Goal: Information Seeking & Learning: Learn about a topic

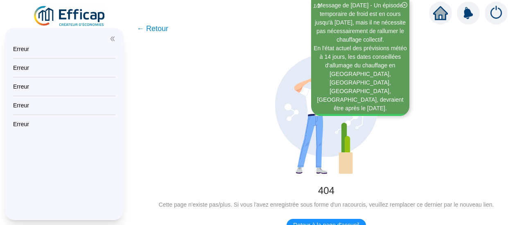
click at [83, 10] on img at bounding box center [70, 16] width 74 height 23
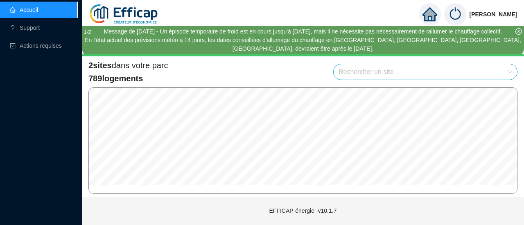
click at [104, 70] on span "2 sites" at bounding box center [99, 65] width 23 height 9
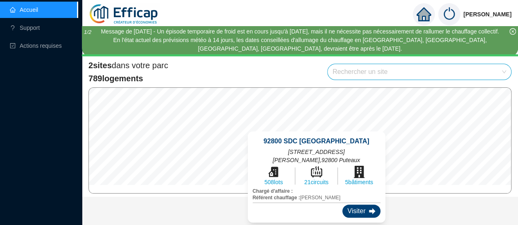
click at [342, 209] on div "Visiter" at bounding box center [361, 211] width 38 height 13
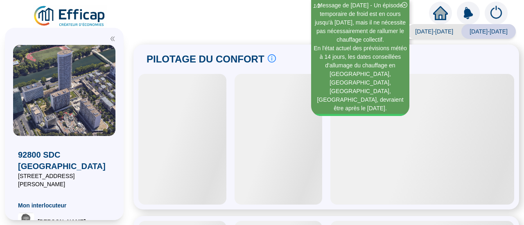
click at [404, 5] on icon "close-circle" at bounding box center [404, 5] width 6 height 6
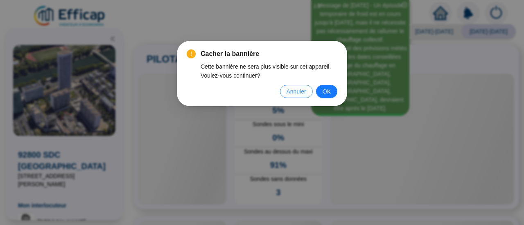
click at [295, 91] on span "Annuler" at bounding box center [296, 91] width 20 height 9
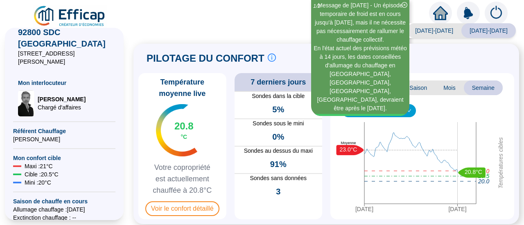
click at [404, 5] on icon "close-circle" at bounding box center [404, 5] width 6 height 6
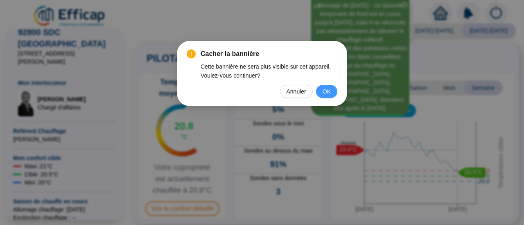
click at [329, 93] on span "OK" at bounding box center [326, 91] width 8 height 9
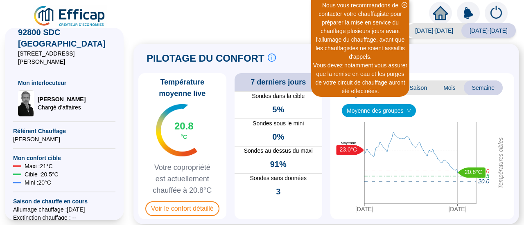
click at [327, 52] on div "PILOTAGE DU CONFORT Le pilotage du confort est fondamental pour le confort de t…" at bounding box center [326, 59] width 376 height 20
click at [281, 162] on span "91%" at bounding box center [278, 164] width 16 height 11
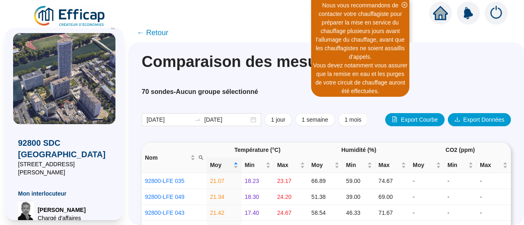
click at [444, 15] on icon "home" at bounding box center [440, 13] width 15 height 15
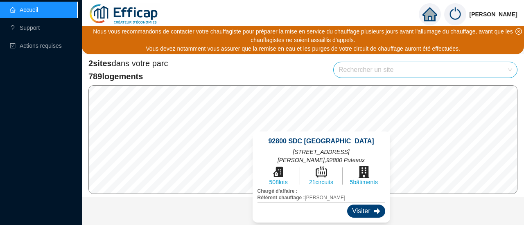
click at [347, 205] on div "Visiter" at bounding box center [366, 211] width 38 height 13
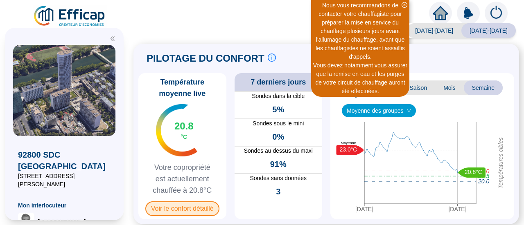
click at [203, 208] on span "Voir le confort détaillé" at bounding box center [182, 209] width 74 height 15
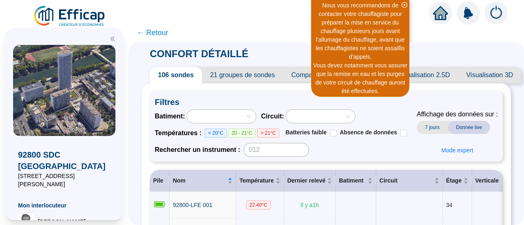
click at [259, 80] on span "21 groupes de sondes" at bounding box center [242, 75] width 81 height 16
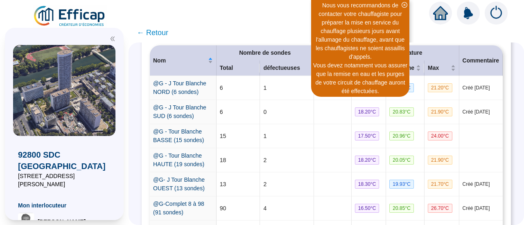
scroll to position [123, 0]
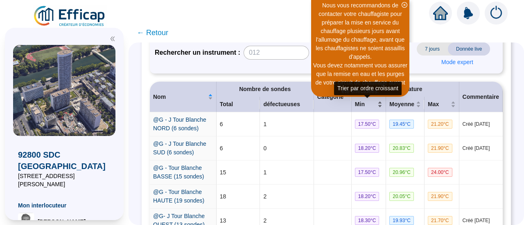
click at [377, 102] on div "Min" at bounding box center [369, 104] width 28 height 9
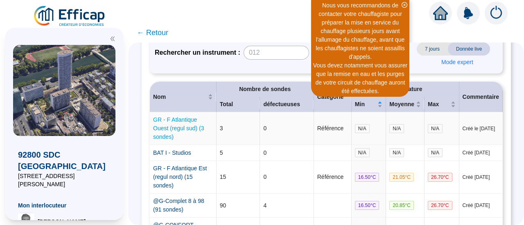
click at [183, 140] on link "GR - F Atlantique Ouest (regul sud) (3 sondes)" at bounding box center [178, 129] width 51 height 24
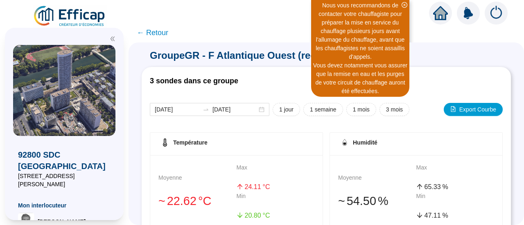
click at [442, 23] on div at bounding box center [440, 13] width 23 height 23
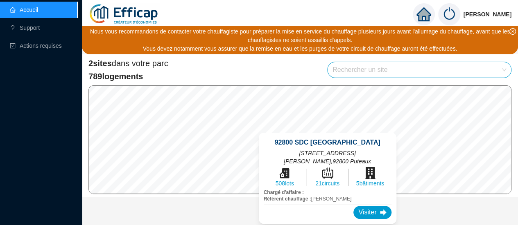
click at [327, 128] on div "92800 SDC [GEOGRAPHIC_DATA][STREET_ADDRESS][PERSON_NAME] 508 lots 21 circuits 5…" at bounding box center [327, 178] width 157 height 111
click at [353, 206] on div "Visiter" at bounding box center [372, 212] width 38 height 13
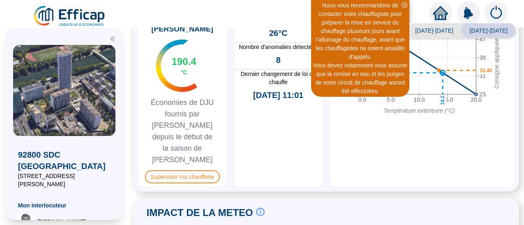
scroll to position [368, 0]
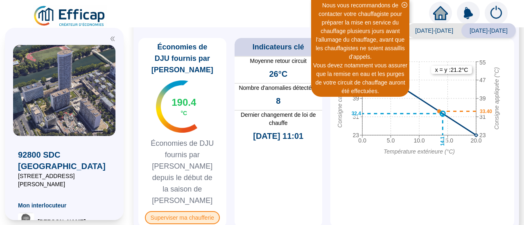
click at [192, 212] on span "Superviser ma chaufferie" at bounding box center [182, 218] width 75 height 13
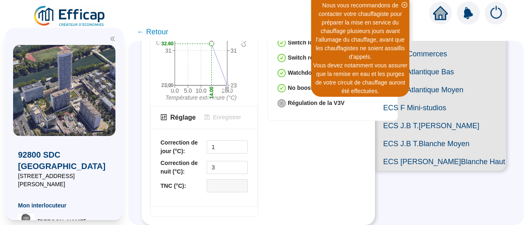
scroll to position [390, 0]
click at [417, 135] on span "ECS J.B T.[PERSON_NAME]" at bounding box center [440, 126] width 131 height 18
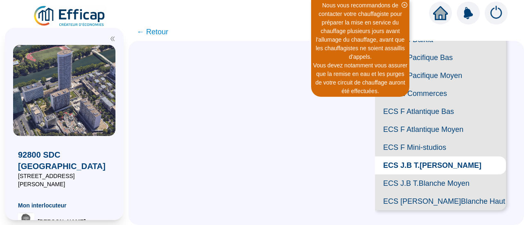
scroll to position [390, 0]
click at [432, 139] on span "ECS F Mini-studios" at bounding box center [440, 148] width 131 height 18
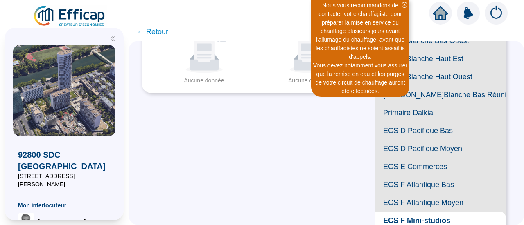
click at [424, 104] on span "[PERSON_NAME]Blanche Bas Réunions (=I Studios Est)" at bounding box center [440, 95] width 131 height 18
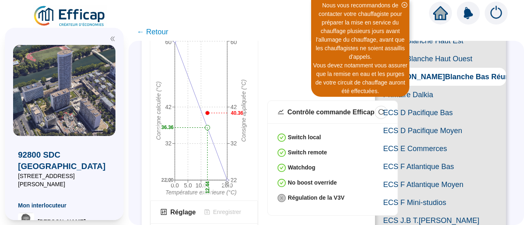
scroll to position [186, 0]
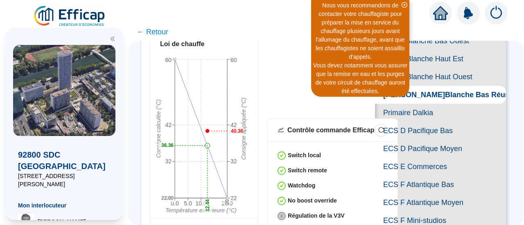
click at [110, 39] on icon "double-left" at bounding box center [113, 39] width 6 height 6
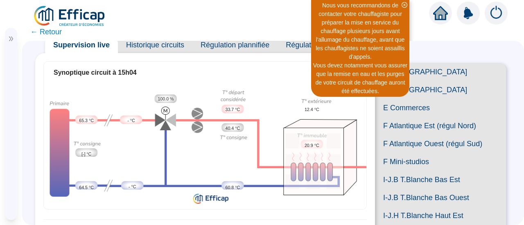
scroll to position [41, 0]
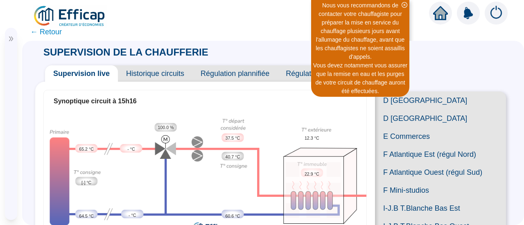
click at [41, 32] on span "← Retour" at bounding box center [46, 31] width 32 height 11
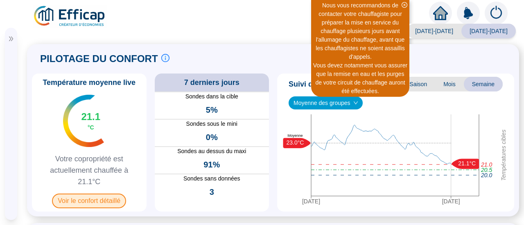
click at [99, 197] on span "Voir le confort détaillé" at bounding box center [89, 201] width 74 height 15
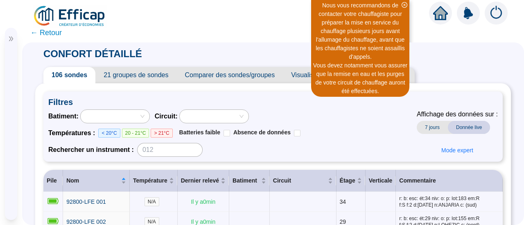
click at [129, 76] on span "21 groupes de sondes" at bounding box center [135, 75] width 81 height 16
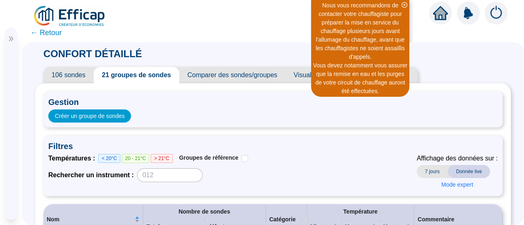
click at [57, 76] on span "106 sondes" at bounding box center [68, 75] width 50 height 16
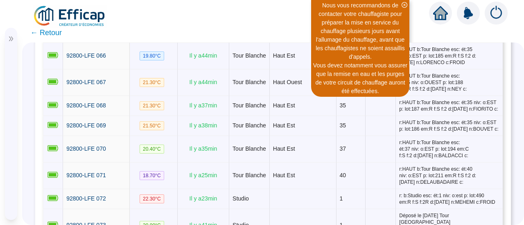
scroll to position [1489, 0]
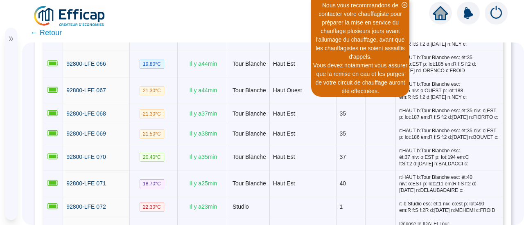
drag, startPoint x: 178, startPoint y: 117, endPoint x: 210, endPoint y: 118, distance: 31.9
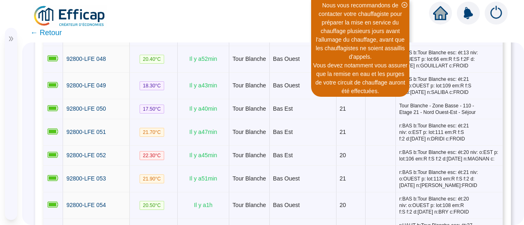
scroll to position [1080, 0]
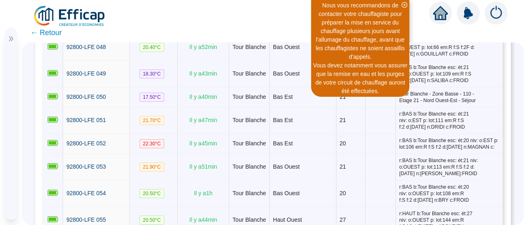
drag, startPoint x: 169, startPoint y: 121, endPoint x: 192, endPoint y: 110, distance: 24.7
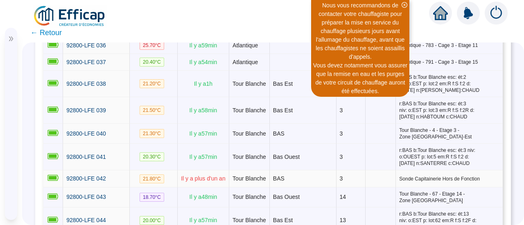
scroll to position [793, 0]
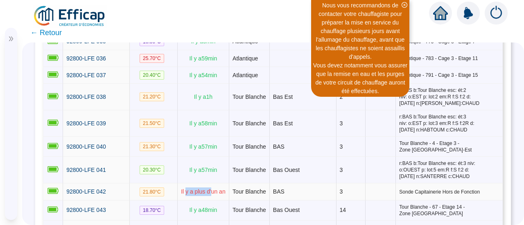
drag, startPoint x: 169, startPoint y: 118, endPoint x: 196, endPoint y: 126, distance: 27.3
click at [194, 189] on span "Il y a plus d'un an" at bounding box center [203, 192] width 45 height 7
click at [189, 201] on td "Il y a 48 min" at bounding box center [204, 211] width 52 height 20
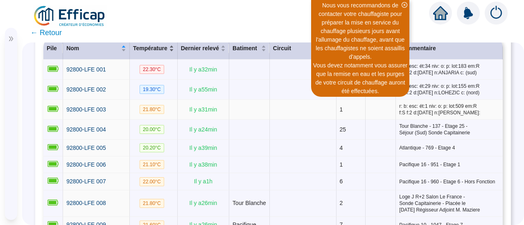
scroll to position [82, 0]
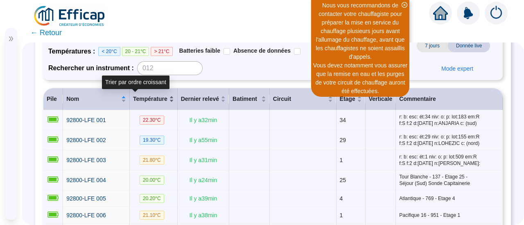
click at [153, 95] on div "Température" at bounding box center [153, 99] width 41 height 9
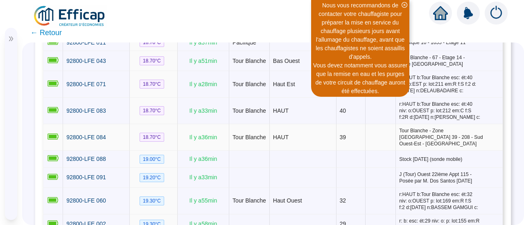
scroll to position [532, 0]
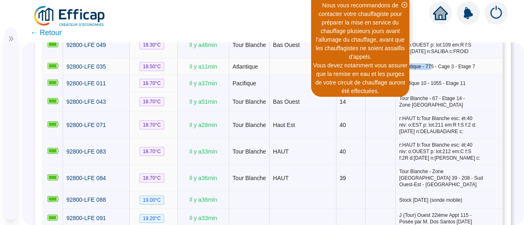
drag, startPoint x: 346, startPoint y: 101, endPoint x: 378, endPoint y: 94, distance: 32.7
click at [396, 75] on td "Atlantique - 775 - Cage 3 - Etage 7" at bounding box center [449, 67] width 107 height 17
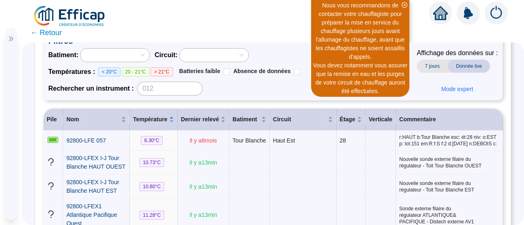
scroll to position [0, 0]
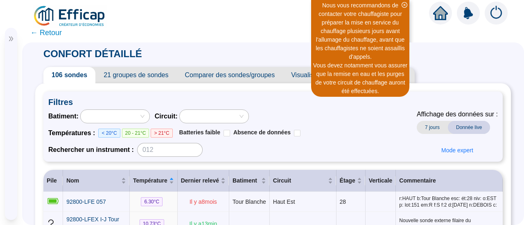
click at [30, 28] on span "← Retour" at bounding box center [273, 33] width 502 height 20
click at [32, 33] on span "← Retour" at bounding box center [46, 32] width 32 height 11
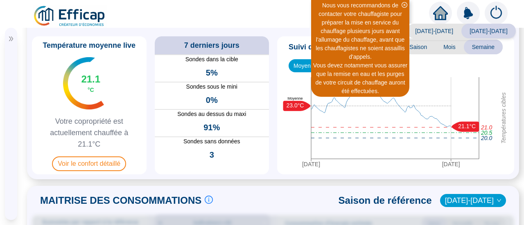
scroll to position [82, 0]
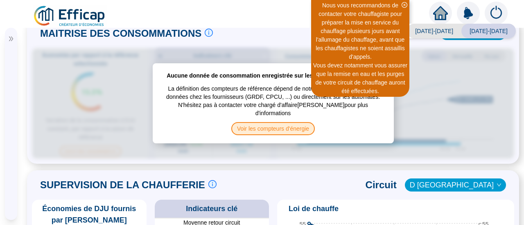
click at [300, 124] on span "Voir les compteurs d'énergie" at bounding box center [272, 128] width 83 height 13
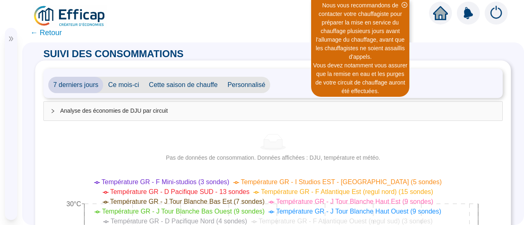
click at [40, 36] on span "← Retour" at bounding box center [46, 32] width 32 height 11
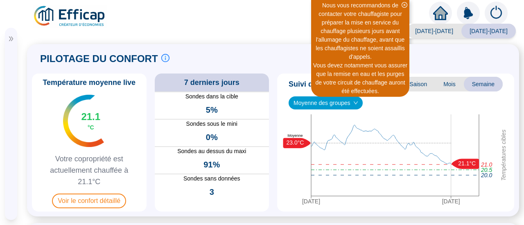
click at [16, 40] on div at bounding box center [11, 39] width 12 height 6
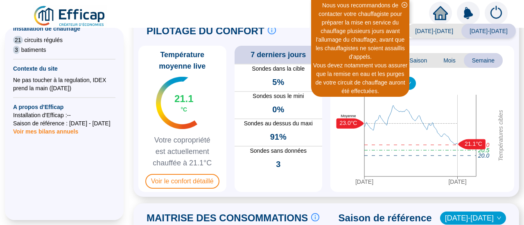
scroll to position [41, 0]
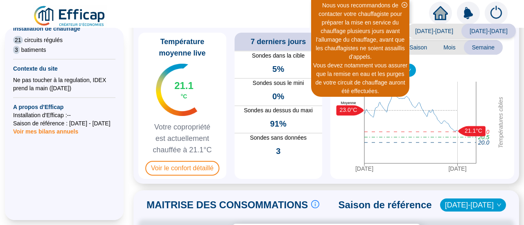
click at [193, 178] on div "Température moyenne live 21.1 °C Votre copropriété est actuellement chauffée à …" at bounding box center [182, 106] width 88 height 147
click at [191, 173] on span "Voir le confort détaillé" at bounding box center [182, 168] width 74 height 15
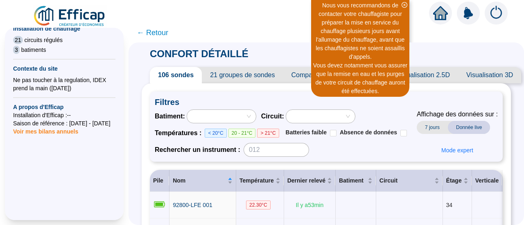
click at [442, 13] on icon "home" at bounding box center [440, 12] width 15 height 11
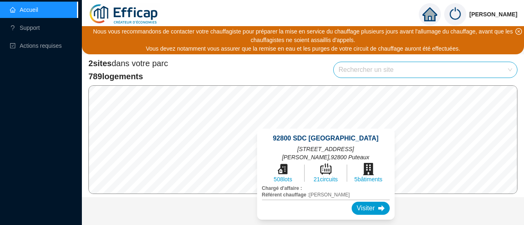
click at [329, 128] on div "92800 SDC [GEOGRAPHIC_DATA][STREET_ADDRESS][PERSON_NAME] 508 lots 21 circuits 5…" at bounding box center [325, 174] width 157 height 111
click at [352, 203] on div "Visiter" at bounding box center [371, 208] width 38 height 13
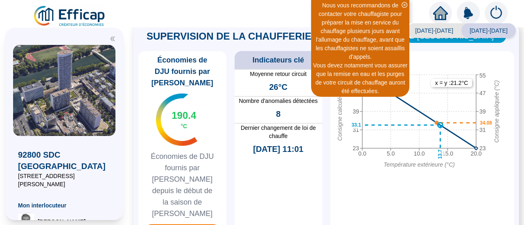
scroll to position [368, 0]
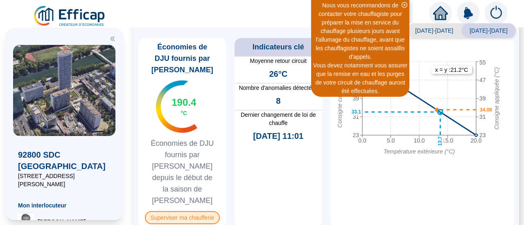
click at [191, 212] on span "Superviser ma chaufferie" at bounding box center [182, 218] width 75 height 13
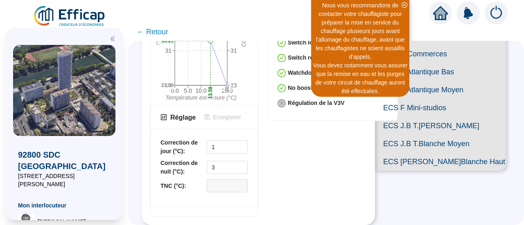
scroll to position [390, 0]
click at [402, 99] on span "ECS F Atlantique Moyen" at bounding box center [440, 90] width 131 height 18
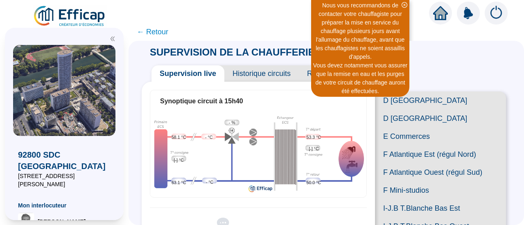
click at [277, 74] on span "Historique circuits" at bounding box center [261, 73] width 74 height 16
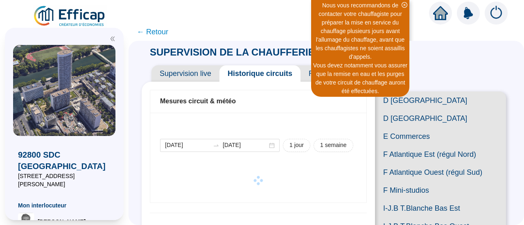
click at [197, 71] on span "Supervision live" at bounding box center [185, 73] width 68 height 16
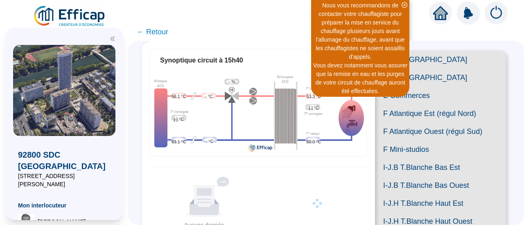
scroll to position [82, 0]
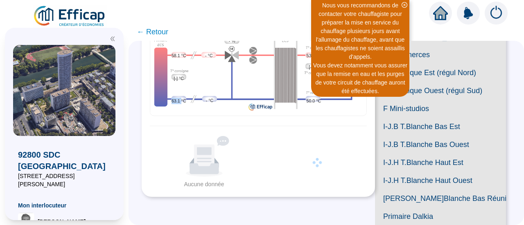
drag, startPoint x: 177, startPoint y: 97, endPoint x: 186, endPoint y: 96, distance: 9.4
click at [186, 98] on span "63.1 °C" at bounding box center [178, 101] width 15 height 7
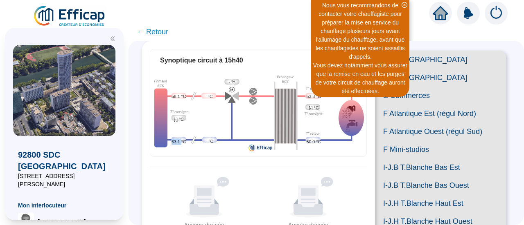
click at [187, 148] on img at bounding box center [258, 113] width 216 height 82
click at [307, 139] on span "50.0 °C" at bounding box center [314, 142] width 15 height 7
drag, startPoint x: 177, startPoint y: 135, endPoint x: 189, endPoint y: 137, distance: 12.8
click at [186, 139] on span "63.1 °C" at bounding box center [178, 142] width 15 height 7
